Goal: Task Accomplishment & Management: Use online tool/utility

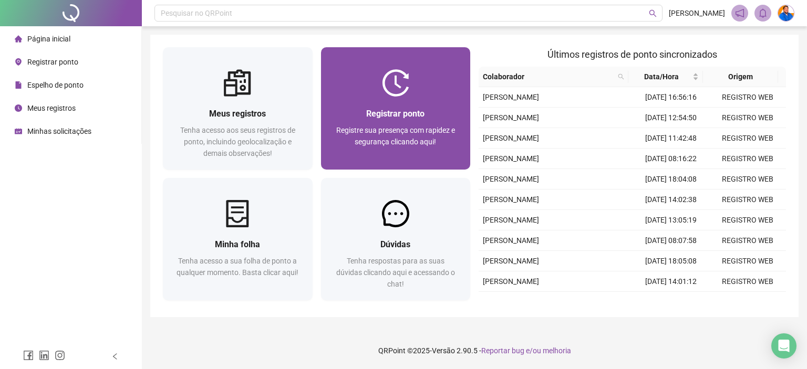
click at [414, 106] on div "Registrar ponto Registre sua presença com rapidez e segurança clicando aqui!" at bounding box center [396, 133] width 150 height 73
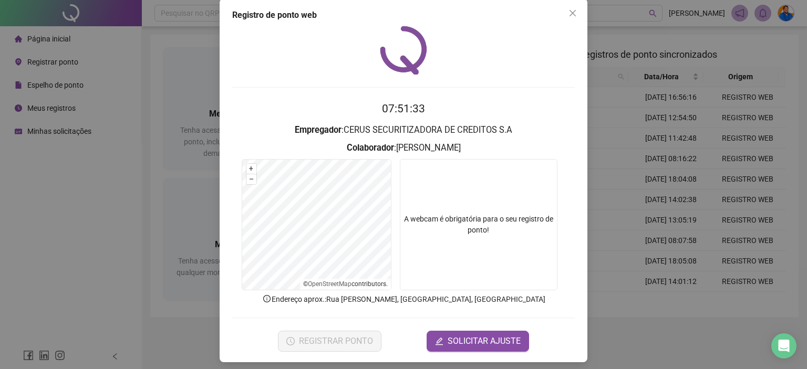
scroll to position [17, 0]
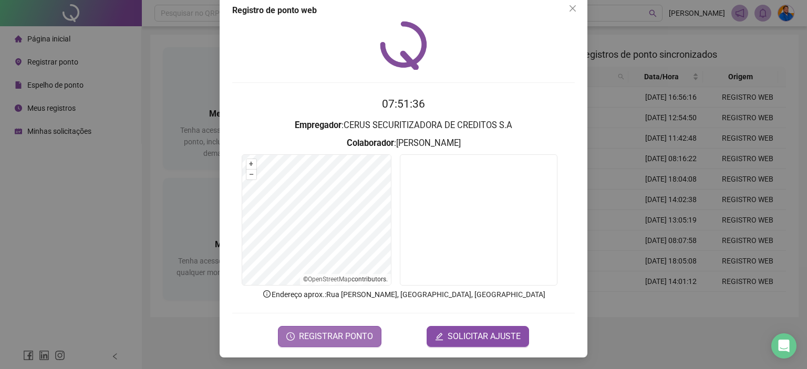
click at [341, 335] on span "REGISTRAR PONTO" at bounding box center [336, 336] width 74 height 13
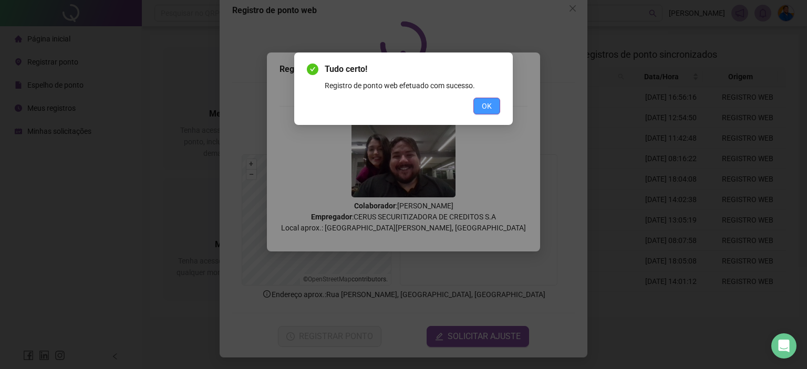
click at [485, 107] on span "OK" at bounding box center [487, 106] width 10 height 12
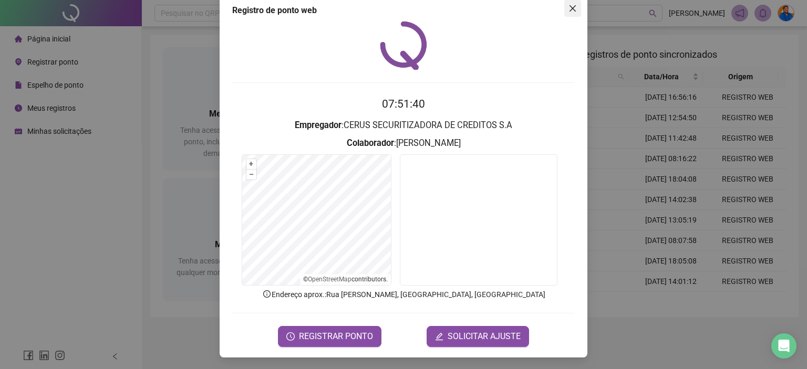
click at [569, 11] on icon "close" at bounding box center [572, 8] width 6 height 6
